Goal: Task Accomplishment & Management: Manage account settings

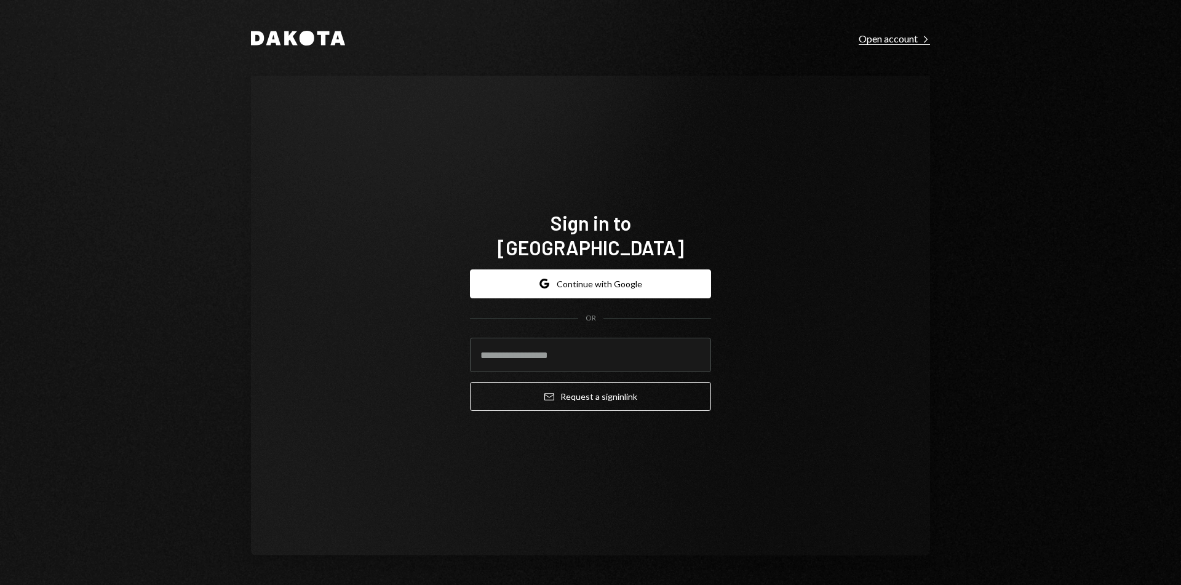
click at [886, 33] on div "Open account Right Caret" at bounding box center [894, 39] width 71 height 12
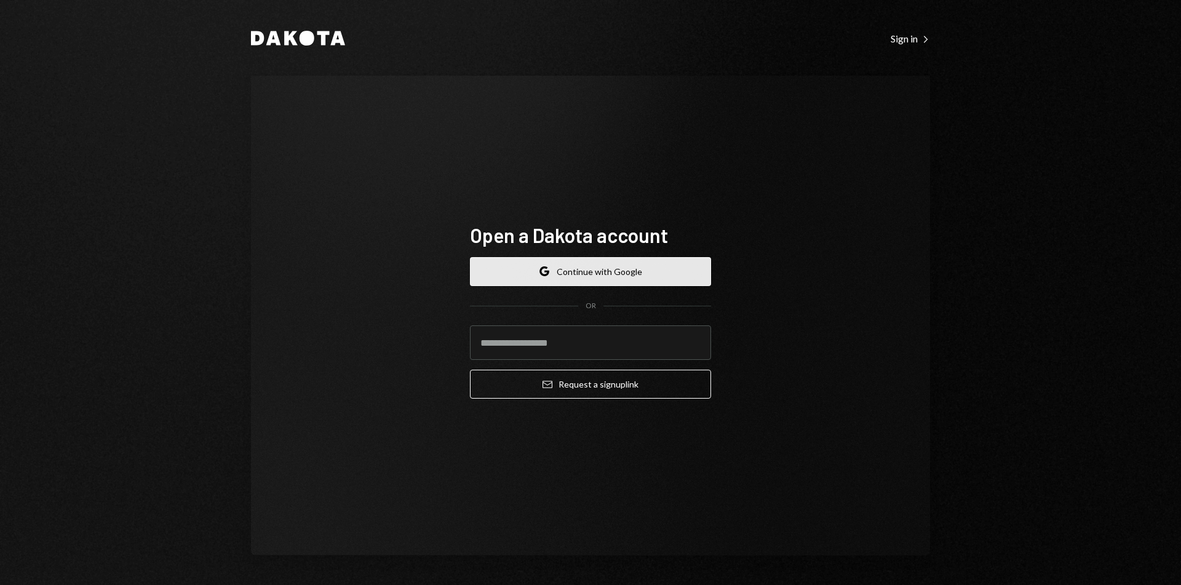
click at [612, 268] on button "Google Continue with Google" at bounding box center [590, 271] width 241 height 29
click at [605, 274] on button "Google Continue with Google" at bounding box center [590, 271] width 241 height 29
